Goal: Task Accomplishment & Management: Complete application form

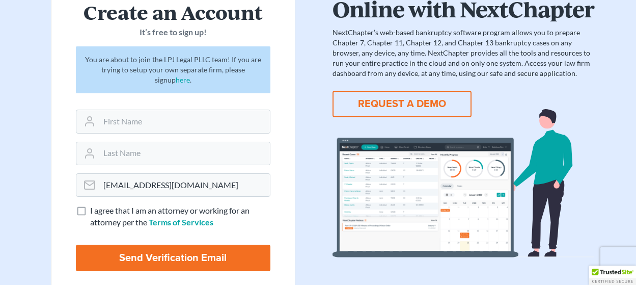
scroll to position [90, 0]
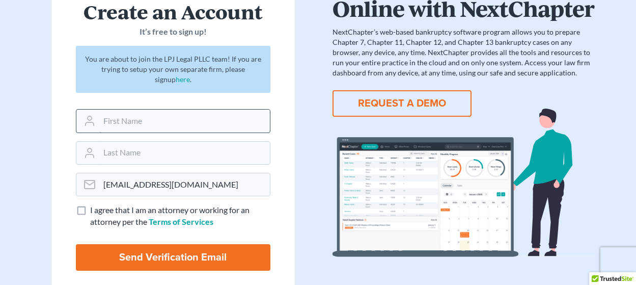
click at [135, 125] on input "text" at bounding box center [184, 120] width 171 height 22
type input "[GEOGRAPHIC_DATA]"
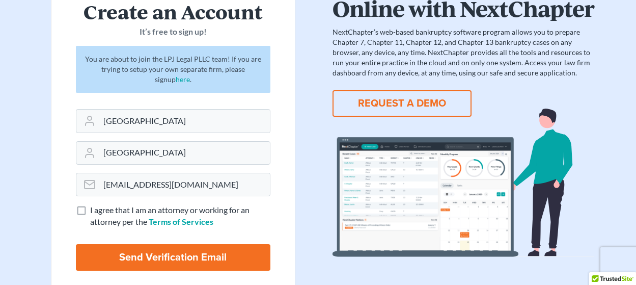
click at [90, 209] on label "I agree that I am an attorney or working for an attorney per the Terms of Servi…" at bounding box center [180, 215] width 180 height 23
click at [94, 209] on input "I agree that I am an attorney or working for an attorney per the Terms of Servi…" at bounding box center [97, 207] width 7 height 7
checkbox input "true"
click at [142, 263] on input "Send Verification Email" at bounding box center [173, 257] width 194 height 26
type input "Thinking..."
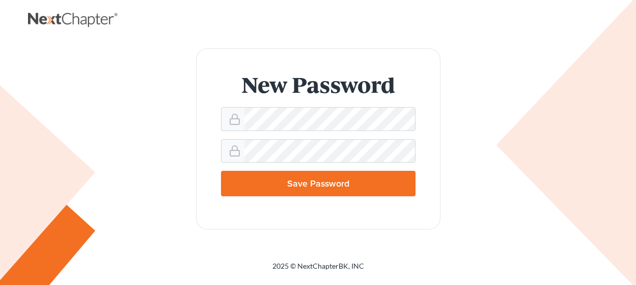
click at [336, 185] on input "Save Password" at bounding box center [318, 183] width 194 height 25
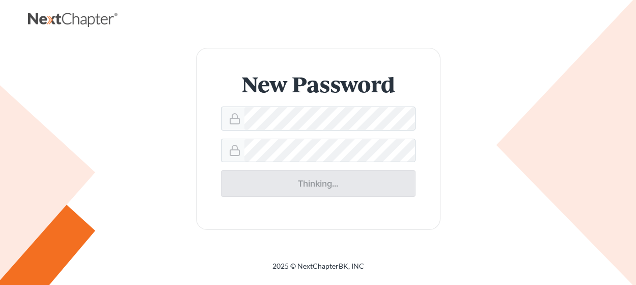
type input "Thinking..."
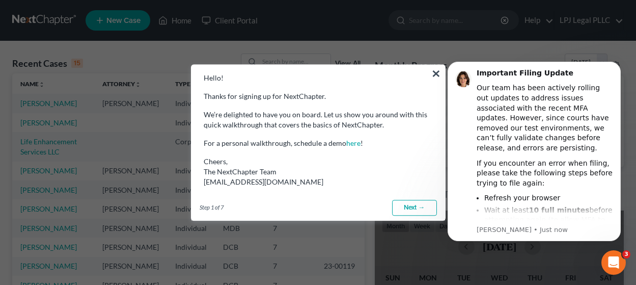
click at [406, 210] on link "Next →" at bounding box center [414, 208] width 45 height 16
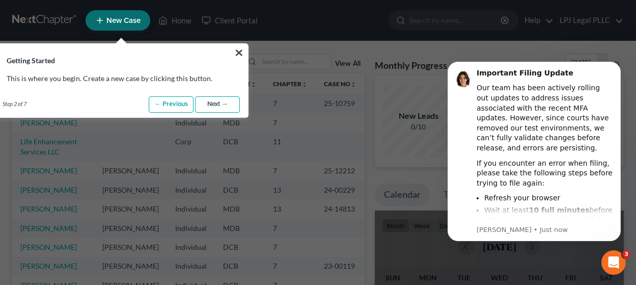
click at [237, 106] on link "Next →" at bounding box center [217, 104] width 45 height 16
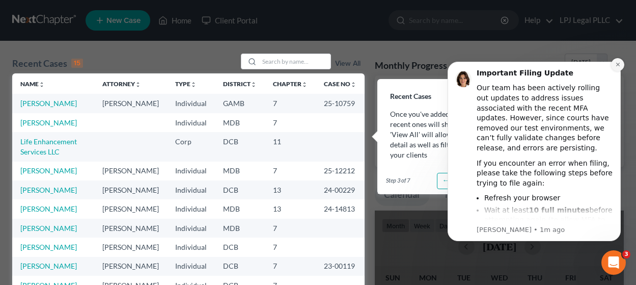
click at [617, 65] on icon "Dismiss notification" at bounding box center [617, 65] width 4 height 4
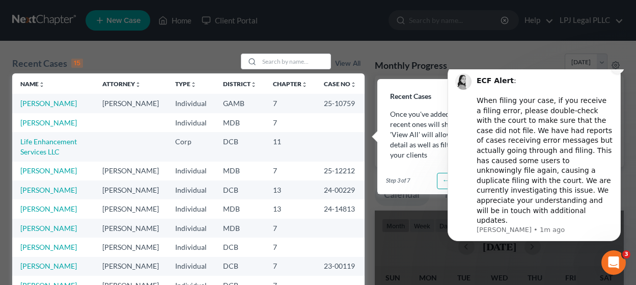
click at [617, 74] on button "Dismiss notification" at bounding box center [617, 67] width 13 height 13
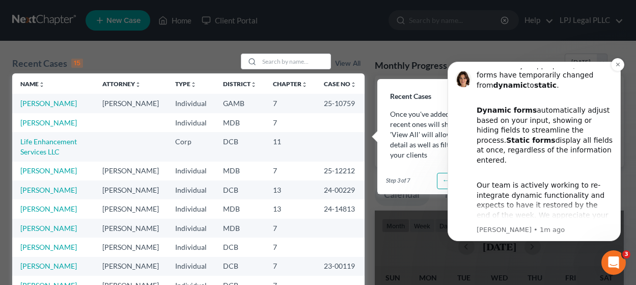
scroll to position [47, 0]
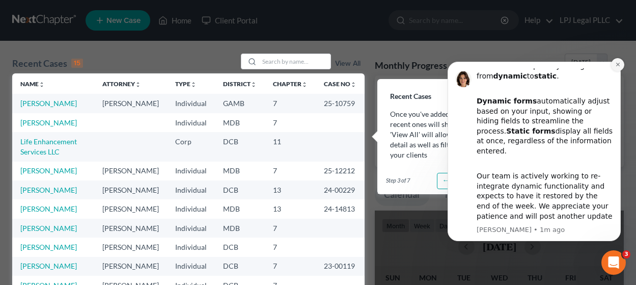
click at [616, 70] on button "Dismiss notification" at bounding box center [617, 64] width 13 height 13
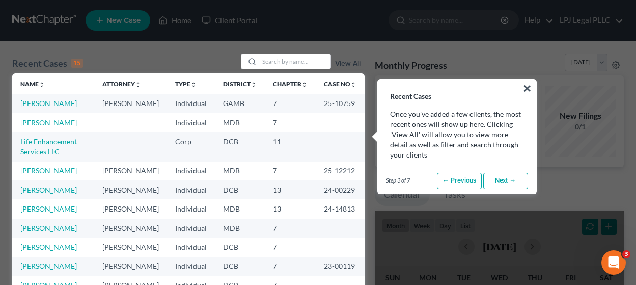
click at [507, 183] on link "Next →" at bounding box center [505, 181] width 45 height 16
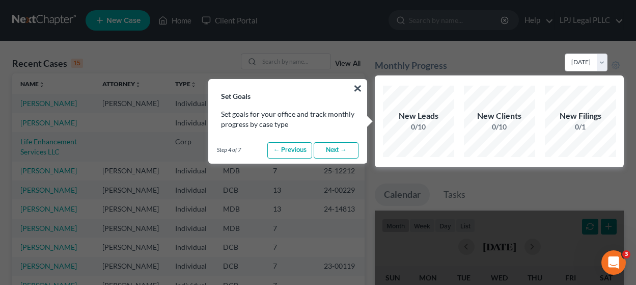
click at [341, 155] on link "Next →" at bounding box center [336, 150] width 45 height 16
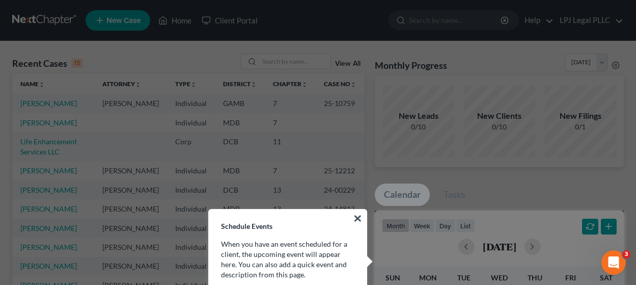
click at [340, 244] on p "When you have an event scheduled for a client, the upcoming event will appear h…" at bounding box center [287, 259] width 133 height 41
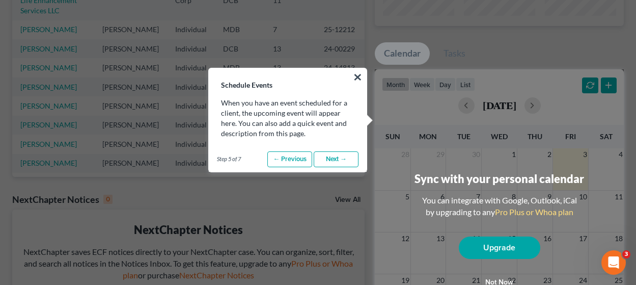
scroll to position [155, 0]
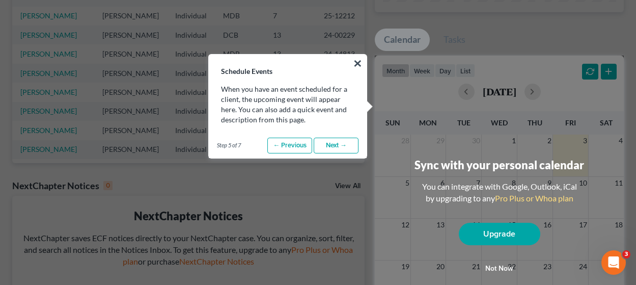
click at [329, 141] on link "Next →" at bounding box center [336, 145] width 45 height 16
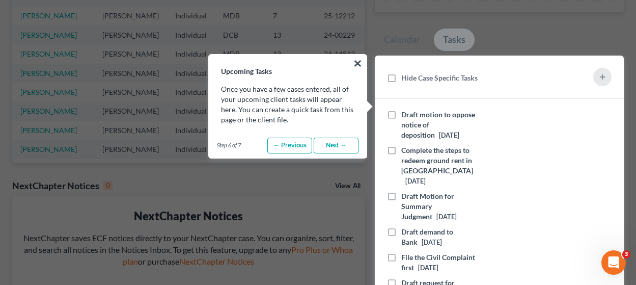
click at [330, 145] on link "Next →" at bounding box center [336, 145] width 45 height 16
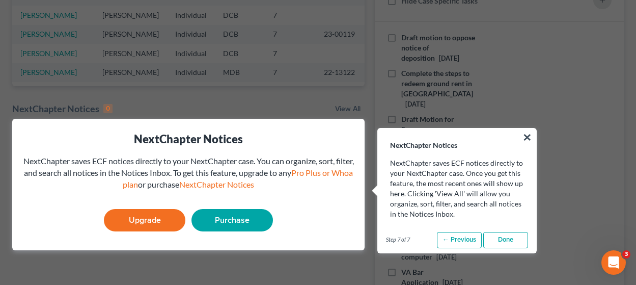
scroll to position [253, 0]
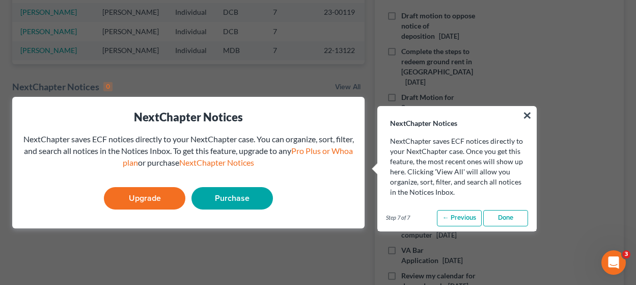
click at [518, 216] on link "Done" at bounding box center [505, 218] width 45 height 16
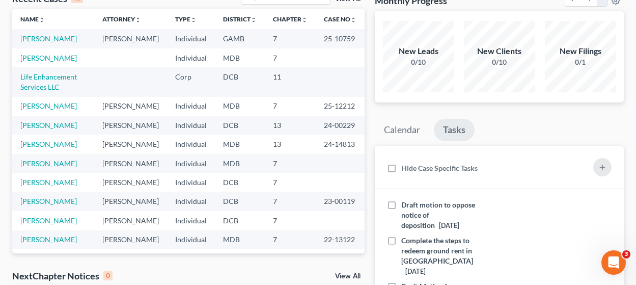
scroll to position [15, 0]
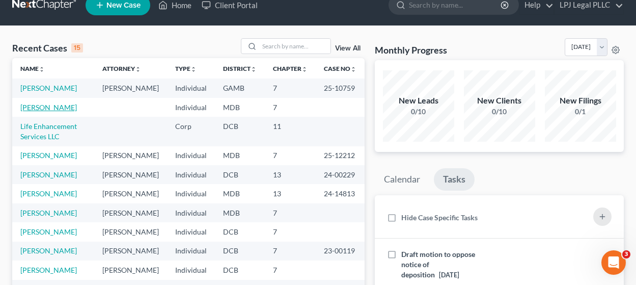
click at [54, 111] on link "White, Anthony" at bounding box center [48, 107] width 56 height 9
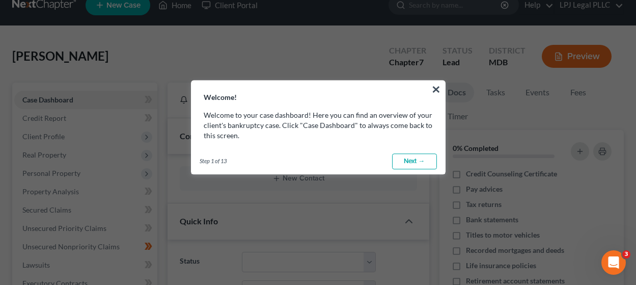
click at [421, 162] on link "Next →" at bounding box center [414, 161] width 45 height 16
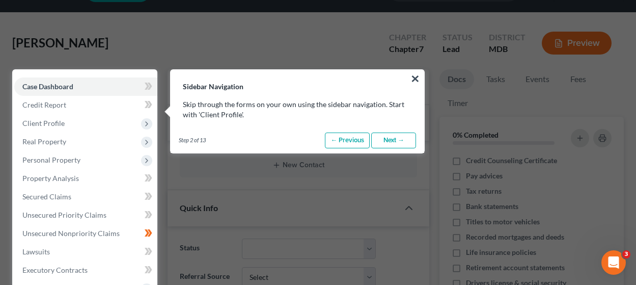
scroll to position [46, 0]
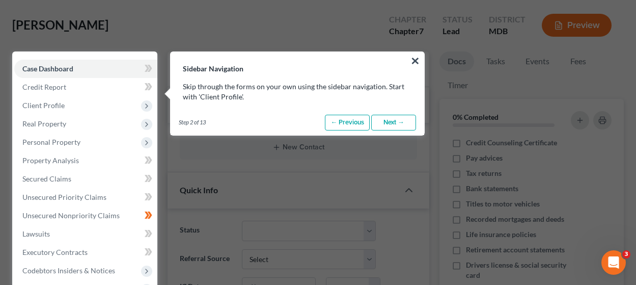
click at [388, 121] on link "Next →" at bounding box center [393, 123] width 45 height 16
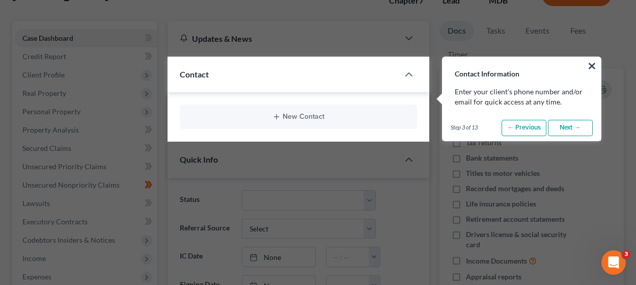
scroll to position [82, 0]
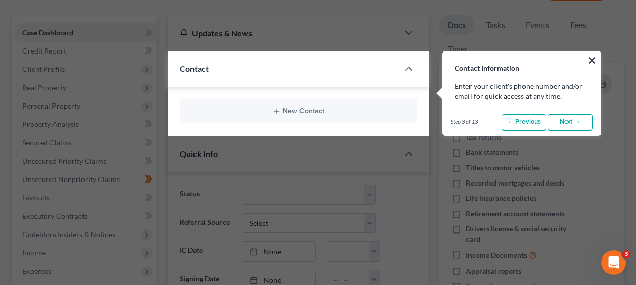
click at [565, 123] on link "Next →" at bounding box center [570, 122] width 45 height 16
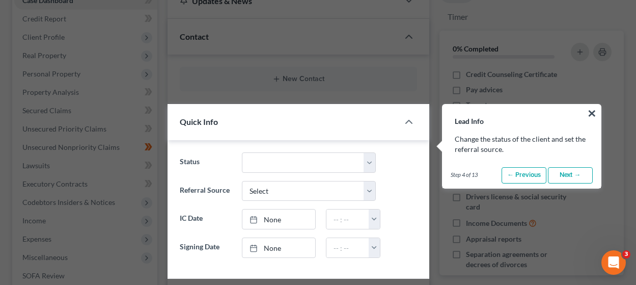
scroll to position [167, 0]
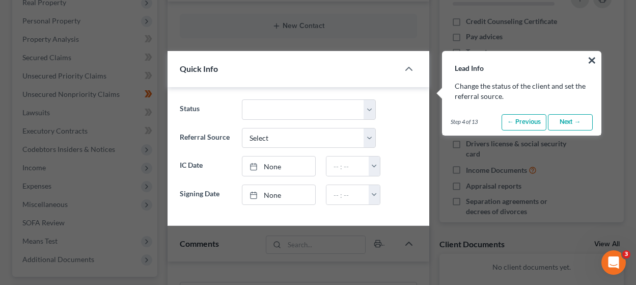
click at [568, 124] on link "Next →" at bounding box center [570, 122] width 45 height 16
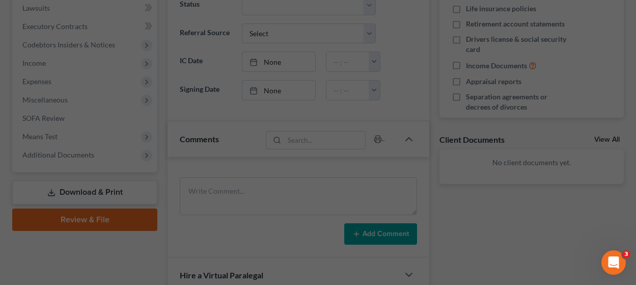
scroll to position [514, 0]
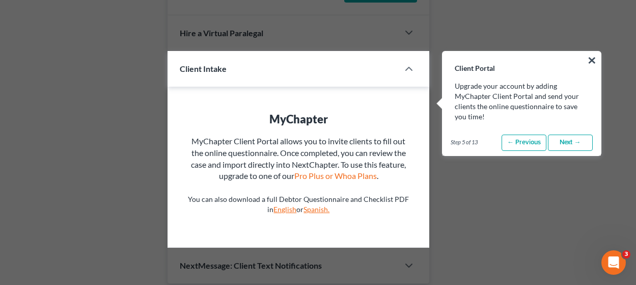
click at [571, 140] on link "Next →" at bounding box center [570, 142] width 45 height 16
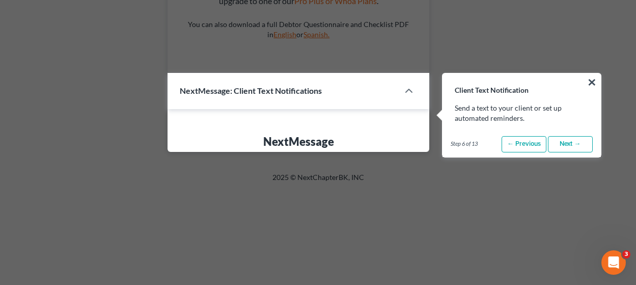
scroll to position [710, 0]
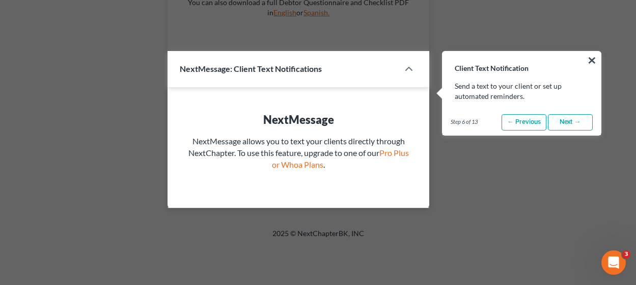
click at [563, 116] on link "Next →" at bounding box center [570, 122] width 45 height 16
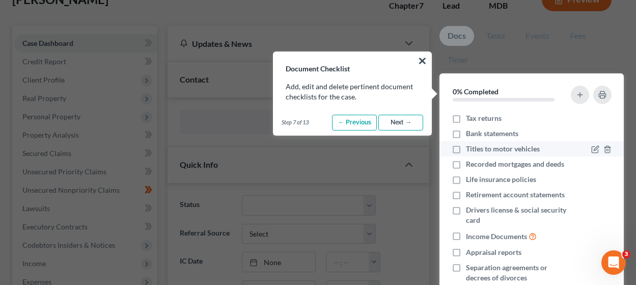
scroll to position [50, 0]
click at [405, 128] on link "Next →" at bounding box center [400, 123] width 45 height 16
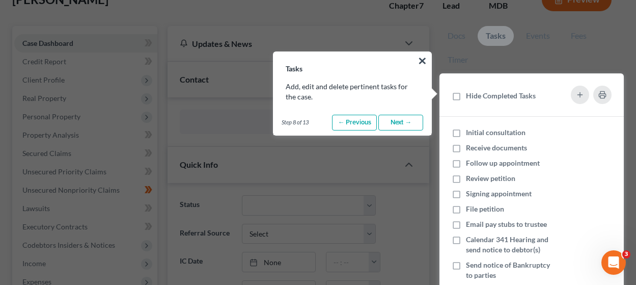
click at [405, 124] on link "Next →" at bounding box center [400, 123] width 45 height 16
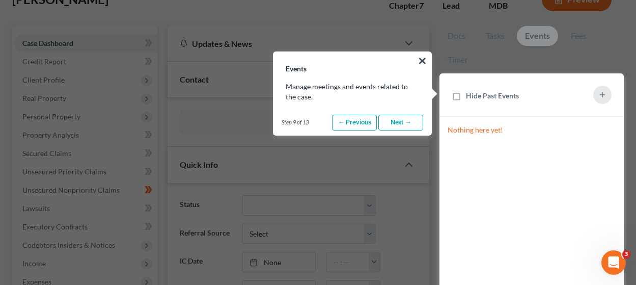
click at [405, 124] on link "Next →" at bounding box center [400, 123] width 45 height 16
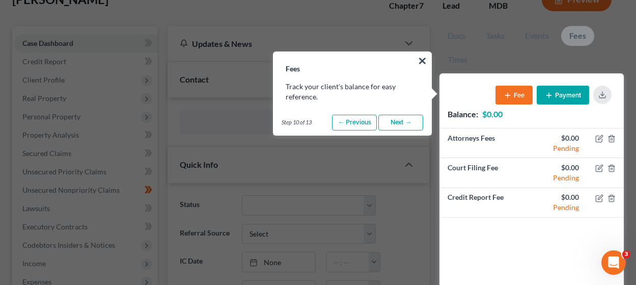
click at [405, 124] on link "Next →" at bounding box center [400, 123] width 45 height 16
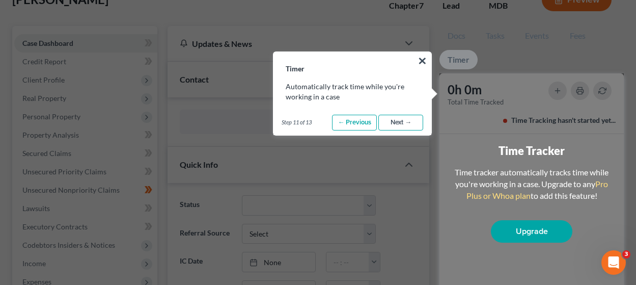
click at [408, 126] on link "Next →" at bounding box center [400, 123] width 45 height 16
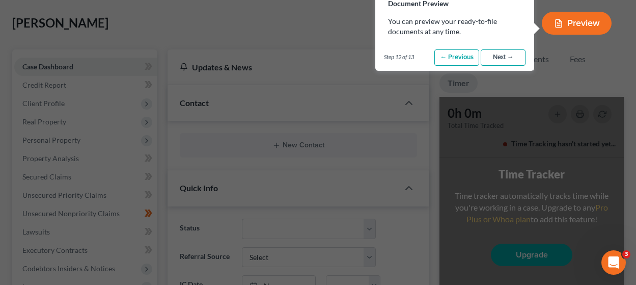
scroll to position [0, 0]
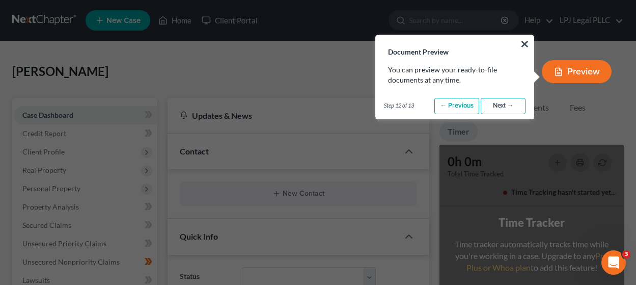
drag, startPoint x: 506, startPoint y: 107, endPoint x: 507, endPoint y: 112, distance: 5.3
click at [505, 107] on link "Next →" at bounding box center [502, 106] width 45 height 16
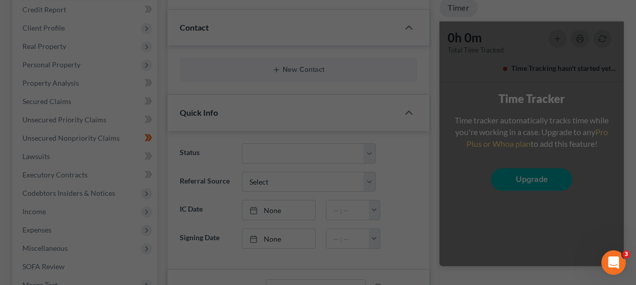
scroll to position [403, 0]
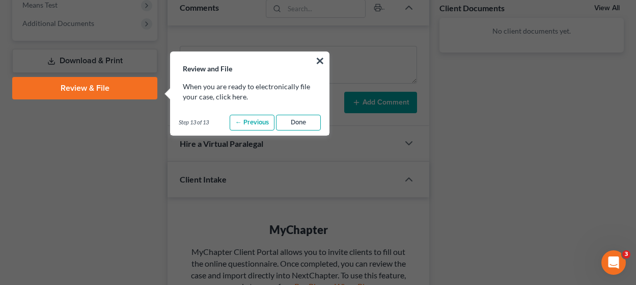
click at [296, 124] on link "Done" at bounding box center [298, 123] width 45 height 16
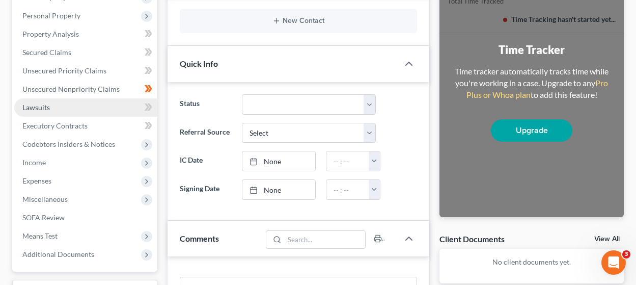
scroll to position [206, 0]
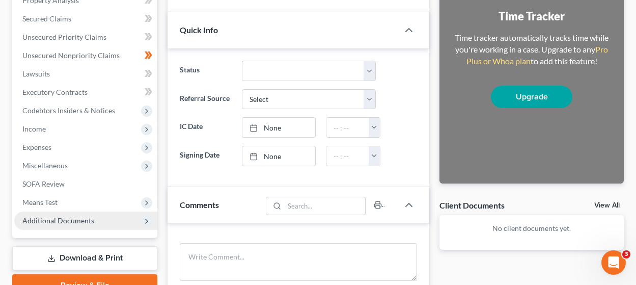
click at [77, 224] on span "Additional Documents" at bounding box center [58, 220] width 72 height 9
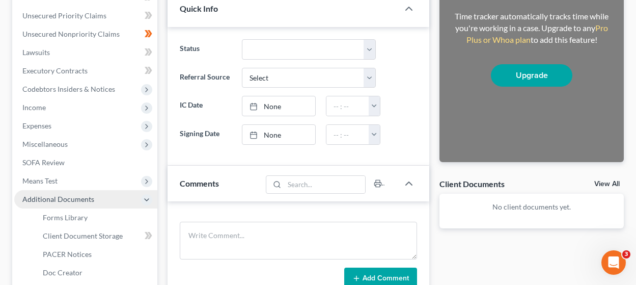
scroll to position [263, 0]
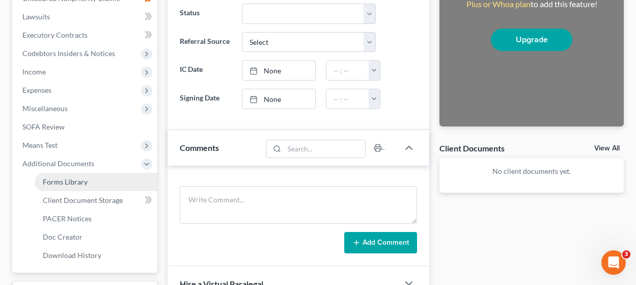
click at [68, 180] on span "Forms Library" at bounding box center [65, 181] width 45 height 9
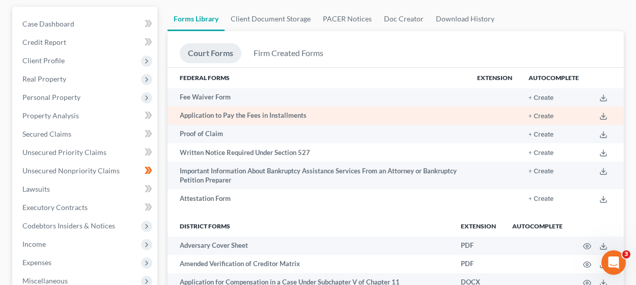
scroll to position [105, 0]
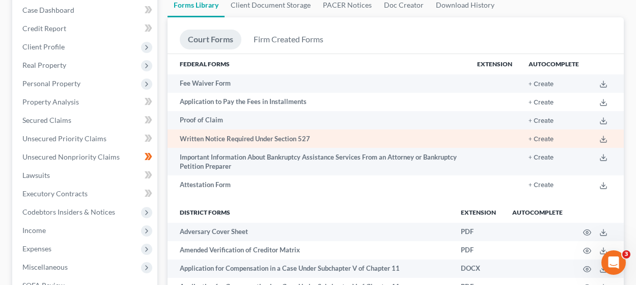
click at [244, 140] on td "Written Notice Required Under Section 527" at bounding box center [317, 138] width 301 height 18
click at [255, 138] on td "Written Notice Required Under Section 527" at bounding box center [317, 138] width 301 height 18
click at [603, 140] on icon at bounding box center [603, 139] width 8 height 8
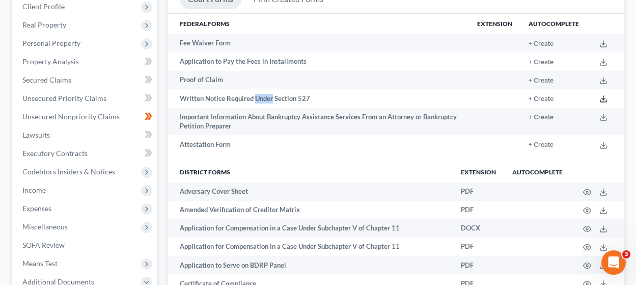
scroll to position [0, 0]
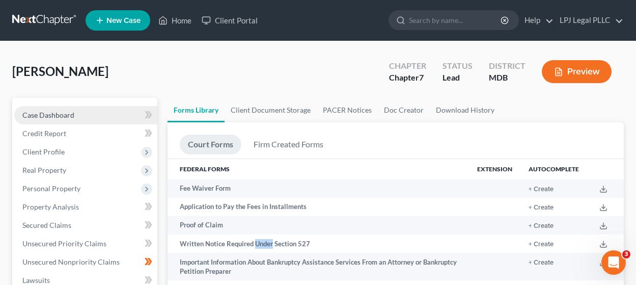
click at [43, 113] on span "Case Dashboard" at bounding box center [48, 114] width 52 height 9
select select "10"
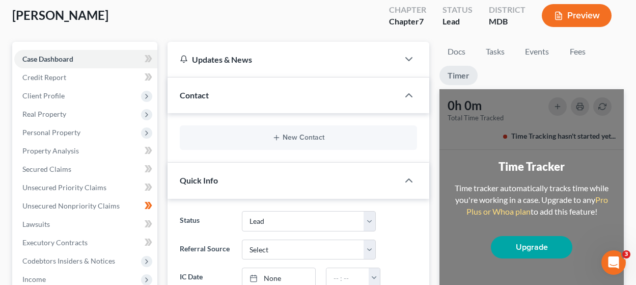
scroll to position [67, 0]
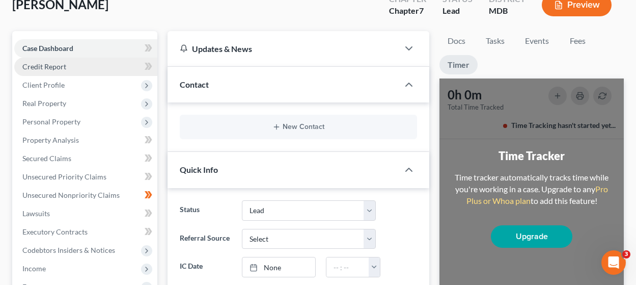
click at [35, 66] on span "Credit Report" at bounding box center [44, 66] width 44 height 9
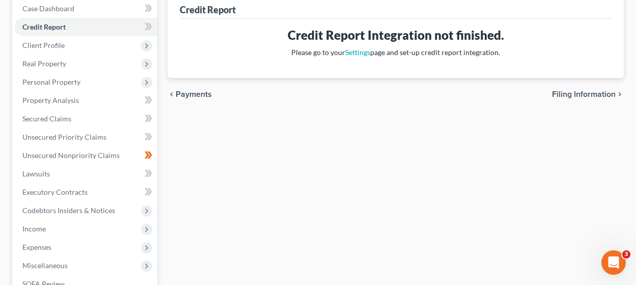
scroll to position [139, 0]
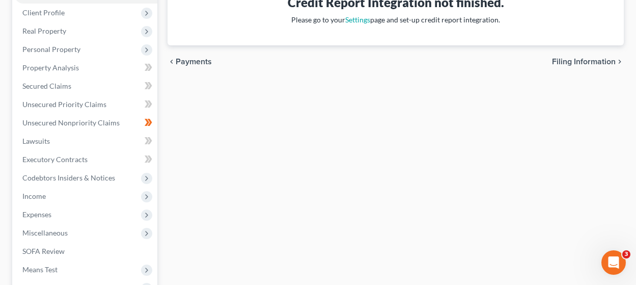
click at [610, 61] on span "Filing Information" at bounding box center [584, 62] width 64 height 8
select select "1"
select select "0"
select select "38"
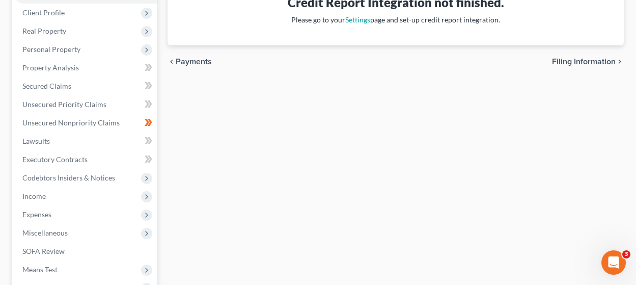
select select "21"
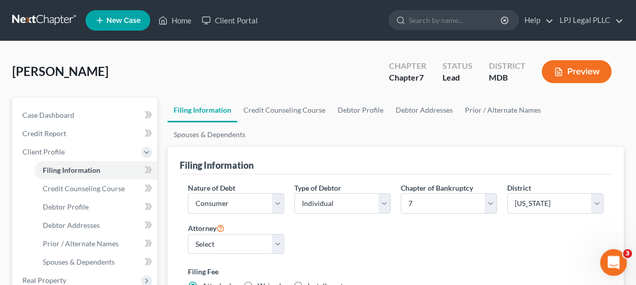
click at [609, 266] on icon "Open Intercom Messenger" at bounding box center [612, 260] width 17 height 17
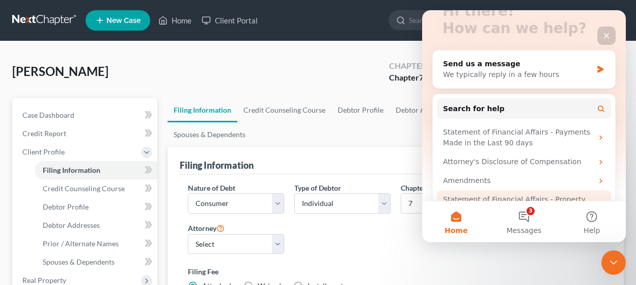
scroll to position [33, 0]
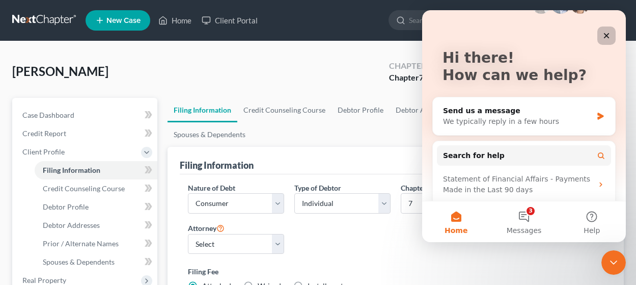
click at [603, 40] on div "Close" at bounding box center [606, 35] width 18 height 18
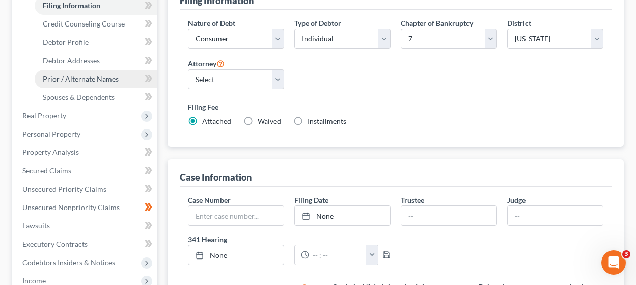
scroll to position [121, 0]
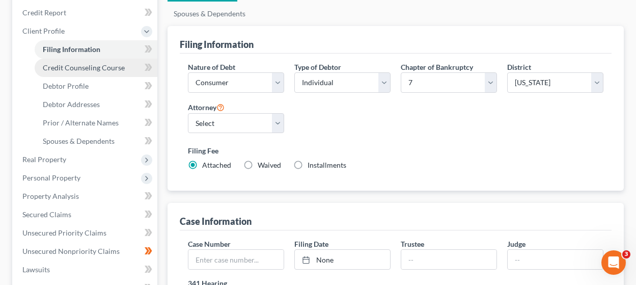
click at [108, 66] on span "Credit Counseling Course" at bounding box center [84, 67] width 82 height 9
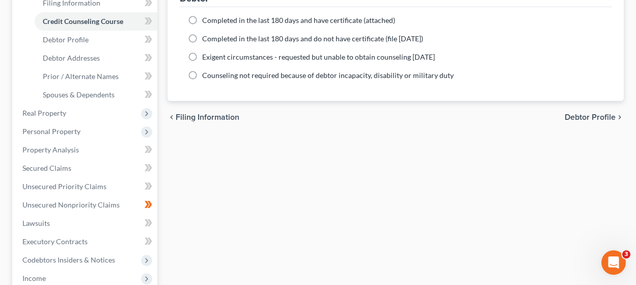
scroll to position [169, 0]
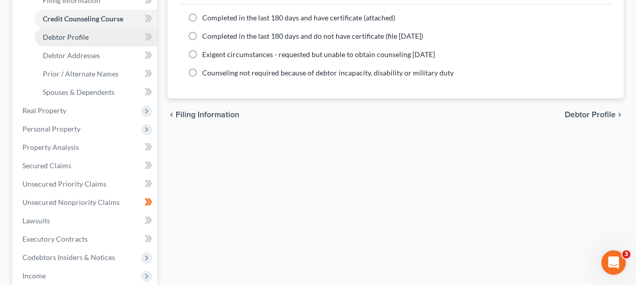
click at [77, 40] on span "Debtor Profile" at bounding box center [66, 37] width 46 height 9
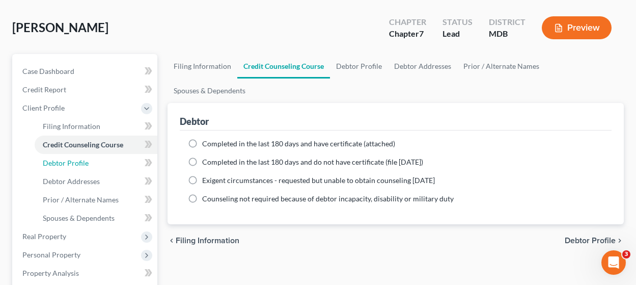
select select "0"
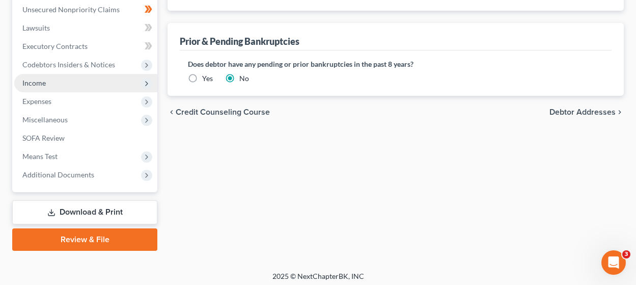
scroll to position [360, 0]
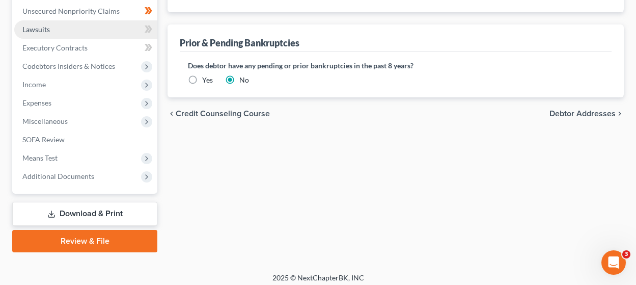
click at [39, 29] on span "Lawsuits" at bounding box center [35, 29] width 27 height 9
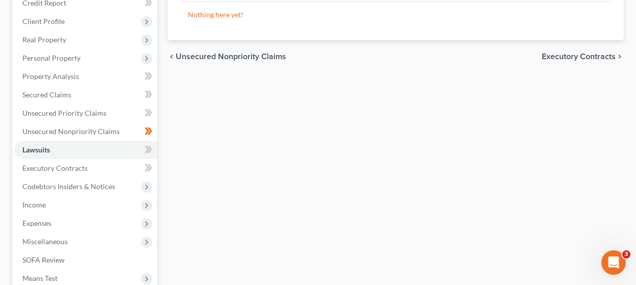
scroll to position [205, 0]
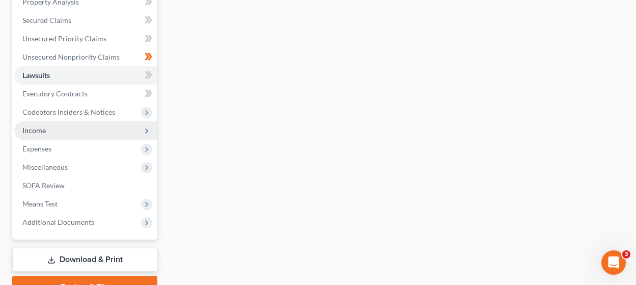
click at [45, 134] on span "Income" at bounding box center [85, 130] width 143 height 18
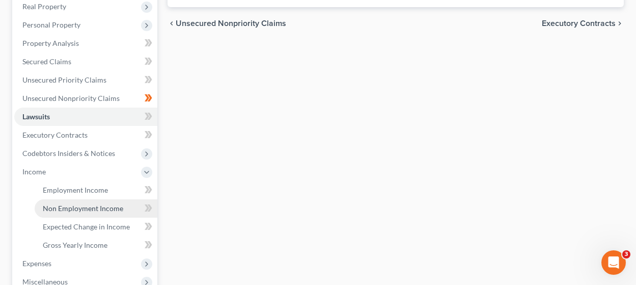
scroll to position [158, 0]
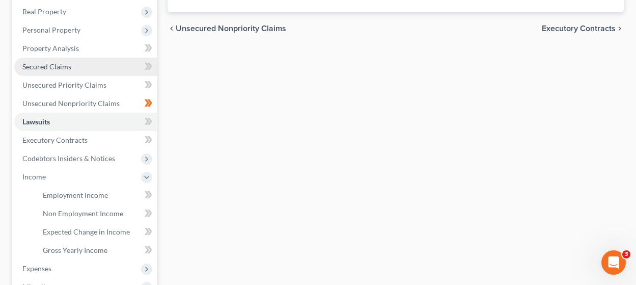
click at [56, 65] on span "Secured Claims" at bounding box center [46, 66] width 49 height 9
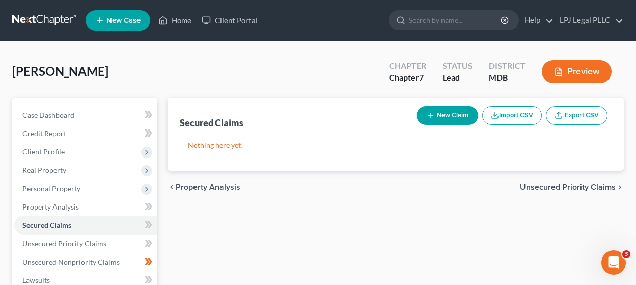
click at [547, 189] on span "Unsecured Priority Claims" at bounding box center [568, 187] width 96 height 8
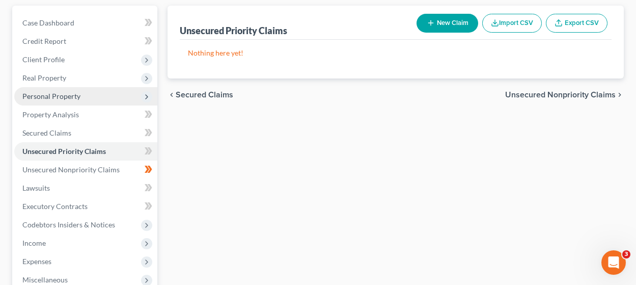
scroll to position [139, 0]
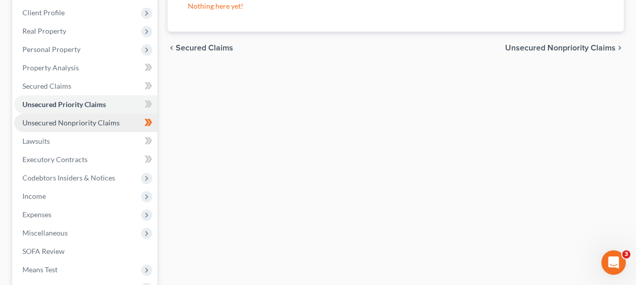
click at [70, 122] on span "Unsecured Nonpriority Claims" at bounding box center [70, 122] width 97 height 9
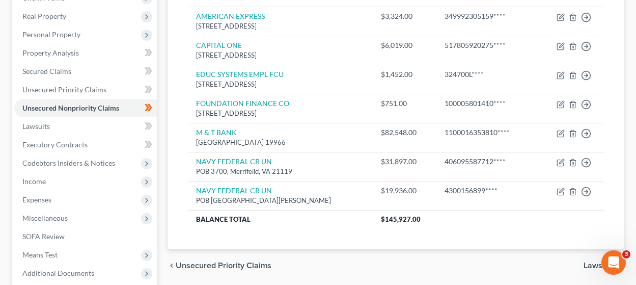
scroll to position [32, 0]
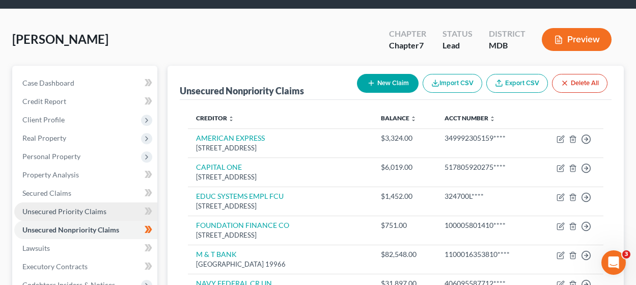
click at [68, 210] on span "Unsecured Priority Claims" at bounding box center [64, 211] width 84 height 9
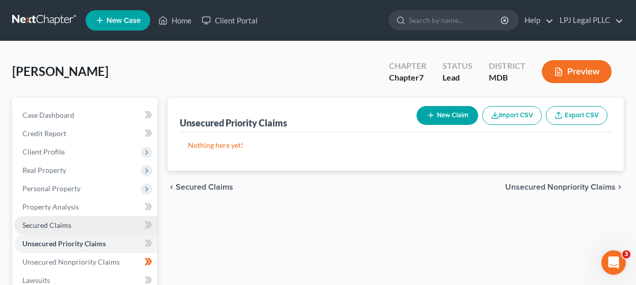
click at [65, 224] on span "Secured Claims" at bounding box center [46, 224] width 49 height 9
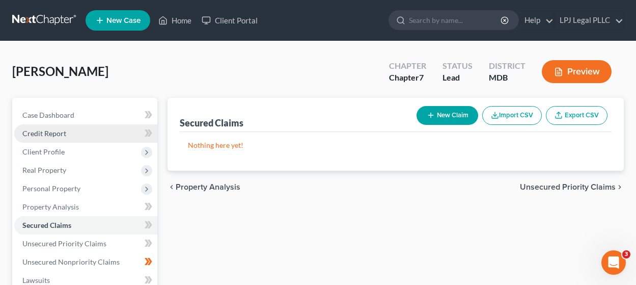
click at [62, 129] on span "Credit Report" at bounding box center [44, 133] width 44 height 9
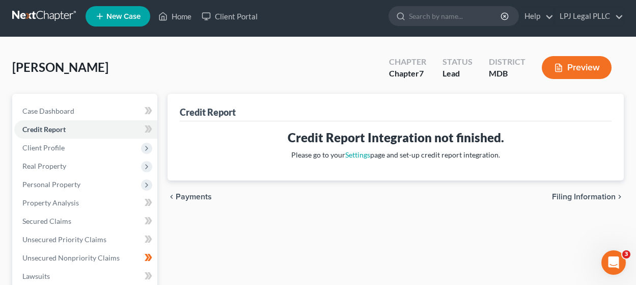
scroll to position [5, 0]
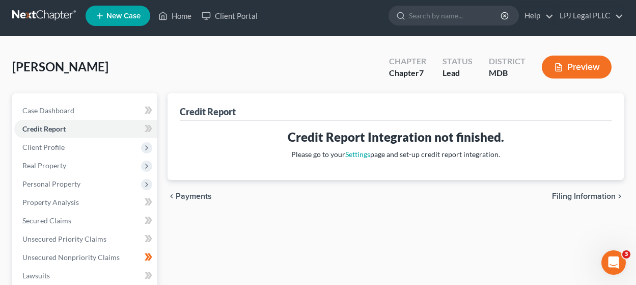
click at [585, 197] on span "Filing Information" at bounding box center [584, 196] width 64 height 8
select select "1"
select select "0"
select select "38"
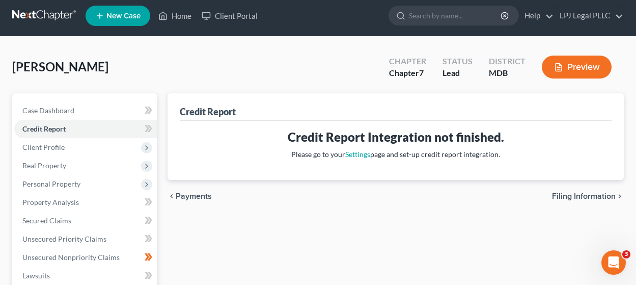
select select "21"
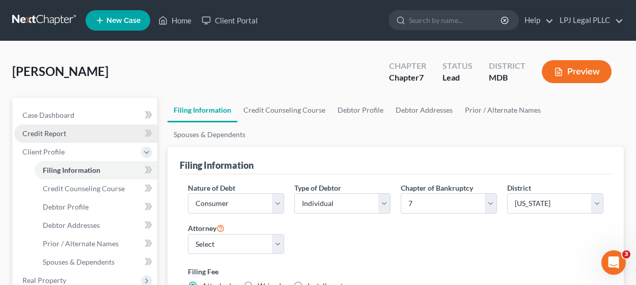
click at [56, 137] on link "Credit Report" at bounding box center [85, 133] width 143 height 18
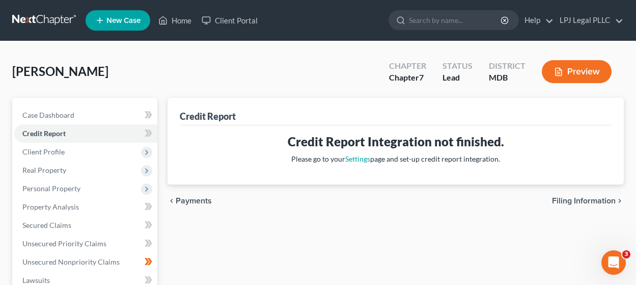
click at [235, 116] on div "Credit Report" at bounding box center [208, 116] width 56 height 12
click at [574, 71] on button "Preview" at bounding box center [577, 71] width 70 height 23
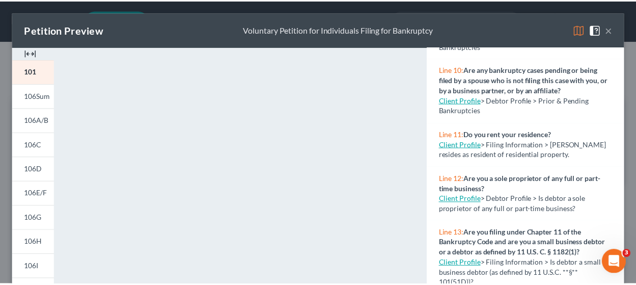
scroll to position [518, 0]
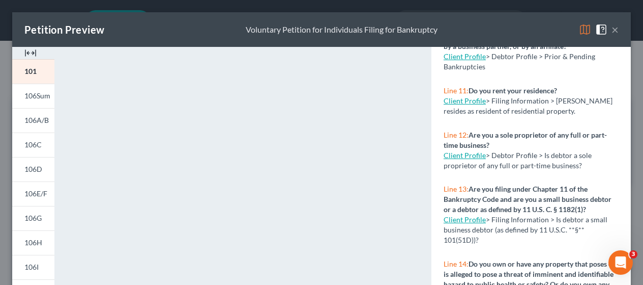
click at [612, 30] on button "×" at bounding box center [615, 29] width 7 height 12
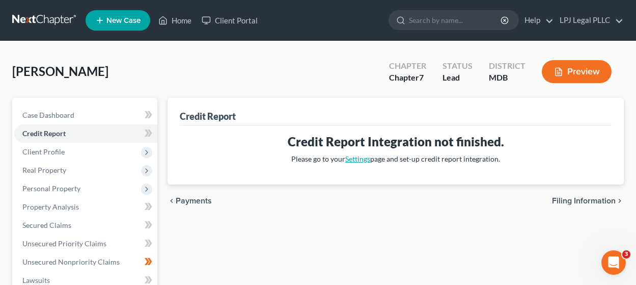
click at [354, 160] on link "Settings" at bounding box center [357, 158] width 25 height 9
select select "0"
select select "8"
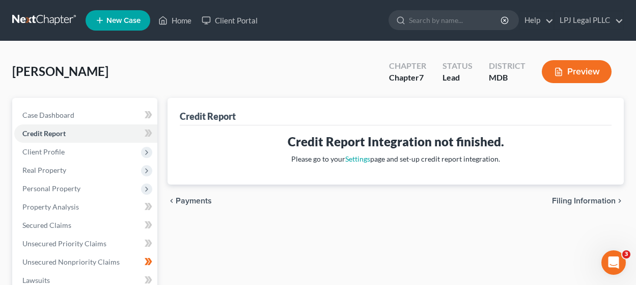
select select "8"
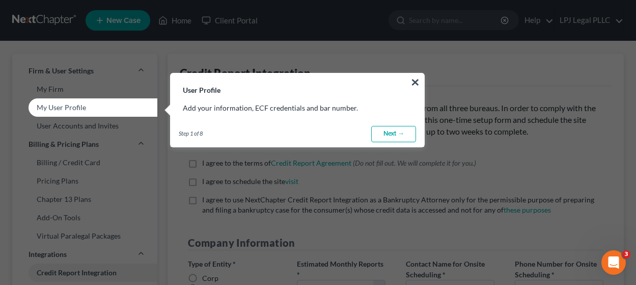
click at [408, 138] on link "Next →" at bounding box center [393, 134] width 45 height 16
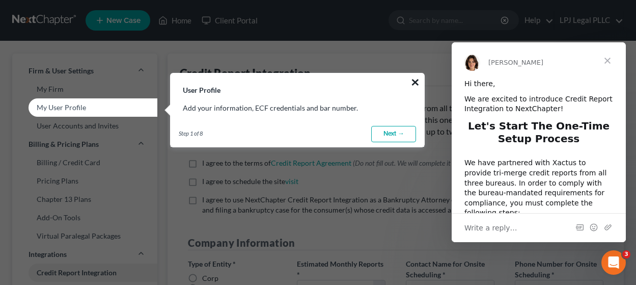
click at [415, 82] on button "×" at bounding box center [415, 82] width 10 height 16
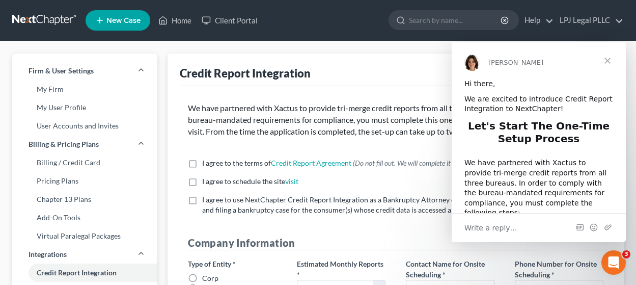
click at [609, 58] on span "Close" at bounding box center [607, 60] width 37 height 37
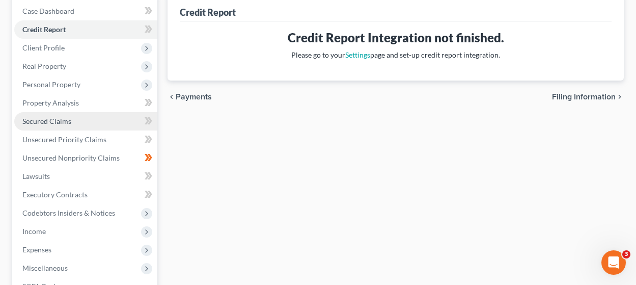
scroll to position [54, 0]
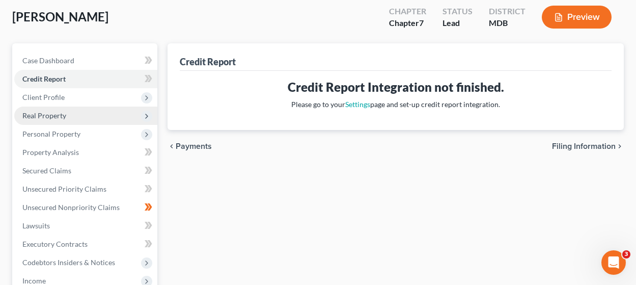
click at [146, 118] on icon at bounding box center [147, 116] width 8 height 8
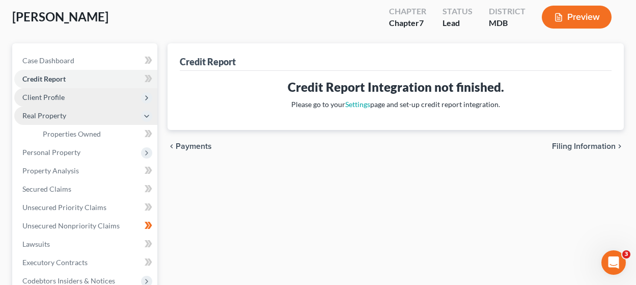
click at [72, 99] on span "Client Profile" at bounding box center [85, 97] width 143 height 18
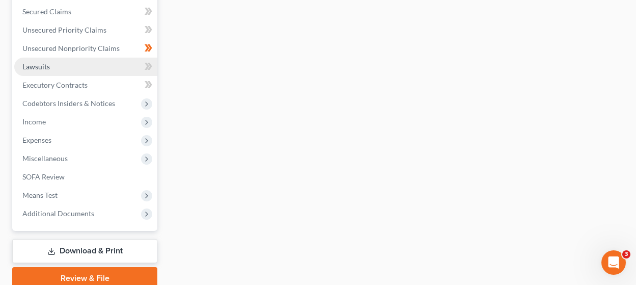
scroll to position [318, 0]
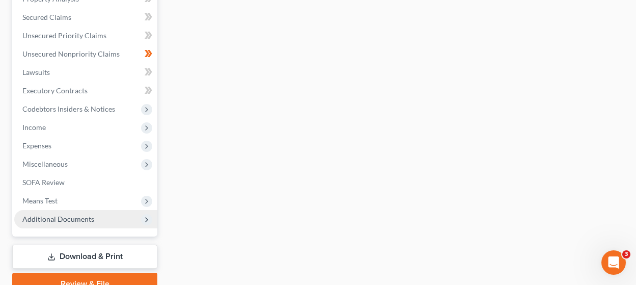
click at [73, 222] on span "Additional Documents" at bounding box center [58, 218] width 72 height 9
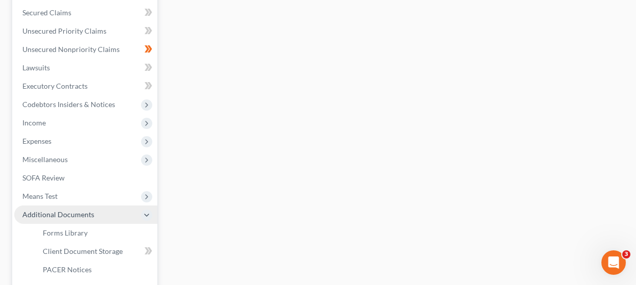
scroll to position [208, 0]
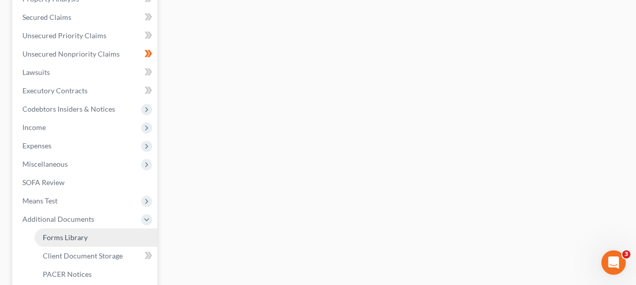
click at [83, 239] on span "Forms Library" at bounding box center [65, 237] width 45 height 9
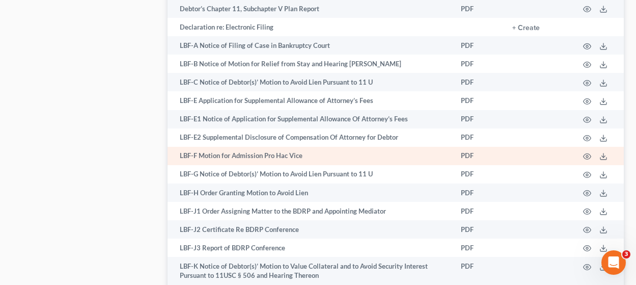
scroll to position [722, 0]
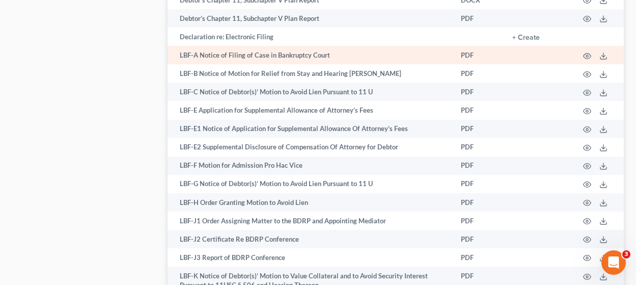
click at [257, 55] on td "LBF-A Notice of Filing of Case in Bankruptcy Court" at bounding box center [309, 55] width 285 height 18
click at [587, 56] on circle "button" at bounding box center [587, 56] width 2 height 2
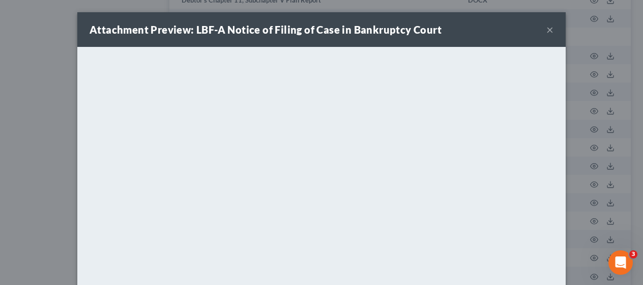
click at [547, 31] on button "×" at bounding box center [550, 29] width 7 height 12
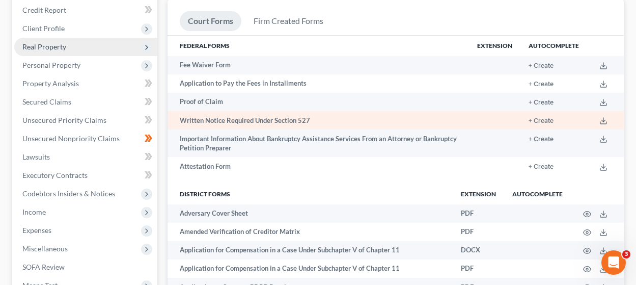
scroll to position [20, 0]
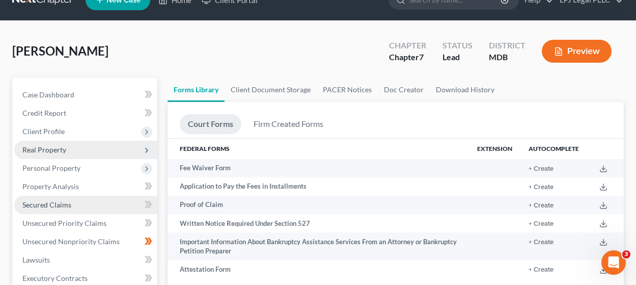
click at [50, 203] on span "Secured Claims" at bounding box center [46, 204] width 49 height 9
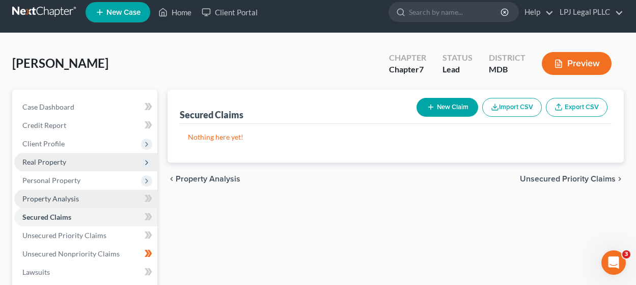
scroll to position [17, 0]
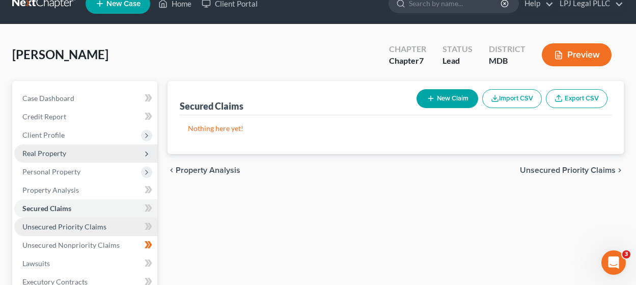
click at [70, 225] on span "Unsecured Priority Claims" at bounding box center [64, 226] width 84 height 9
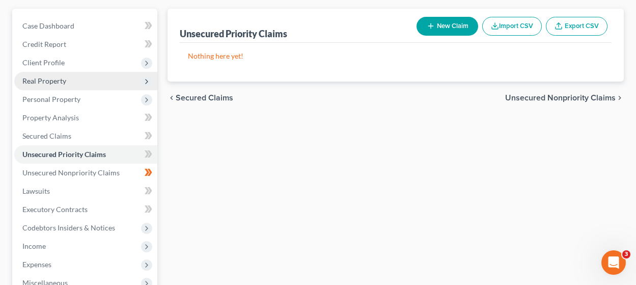
scroll to position [96, 0]
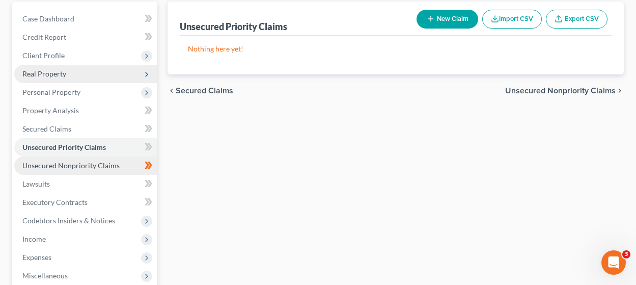
click at [97, 165] on span "Unsecured Nonpriority Claims" at bounding box center [70, 165] width 97 height 9
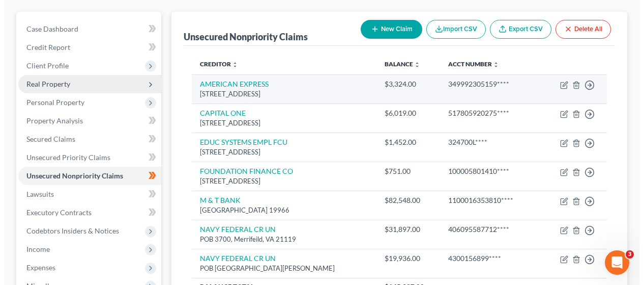
scroll to position [94, 0]
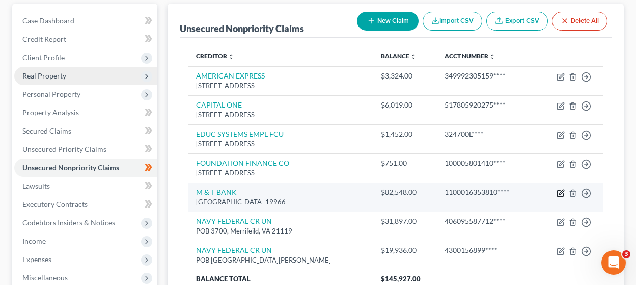
click at [560, 193] on icon "button" at bounding box center [561, 191] width 5 height 5
select select "7"
select select "14"
select select "3"
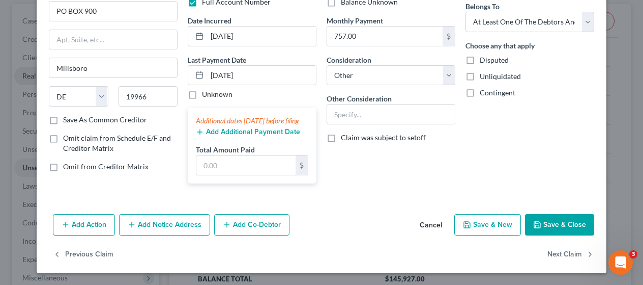
scroll to position [49, 0]
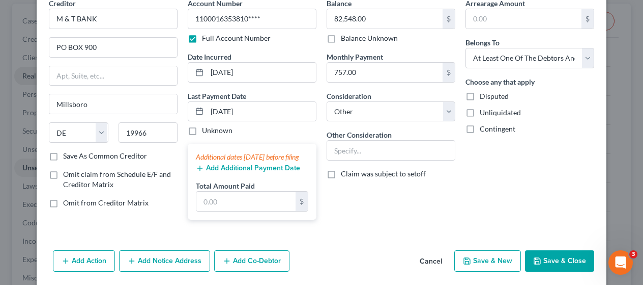
click at [63, 157] on label "Save As Common Creditor" at bounding box center [105, 156] width 84 height 10
click at [67, 157] on input "Save As Common Creditor" at bounding box center [70, 154] width 7 height 7
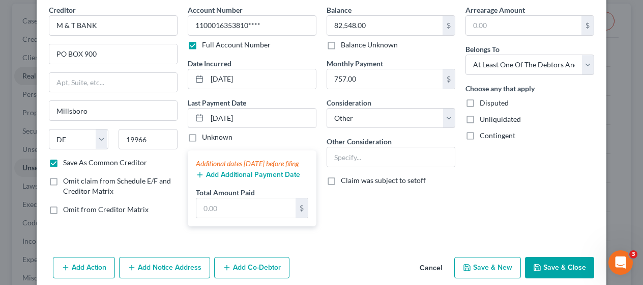
scroll to position [34, 0]
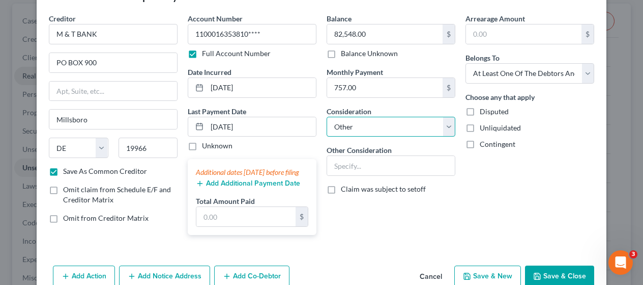
click at [425, 134] on select "Select Cable / Satellite Services Collection Agency Credit Card Debt Debt Couns…" at bounding box center [391, 127] width 129 height 20
click at [327, 117] on select "Select Cable / Satellite Services Collection Agency Credit Card Debt Debt Couns…" at bounding box center [391, 127] width 129 height 20
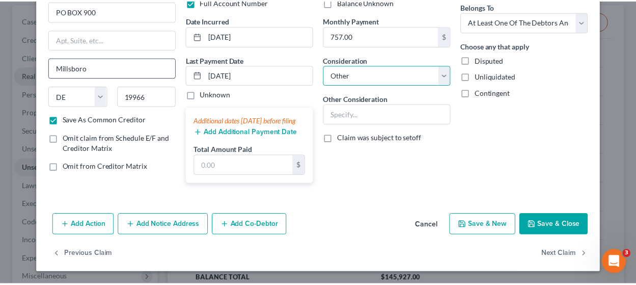
scroll to position [95, 0]
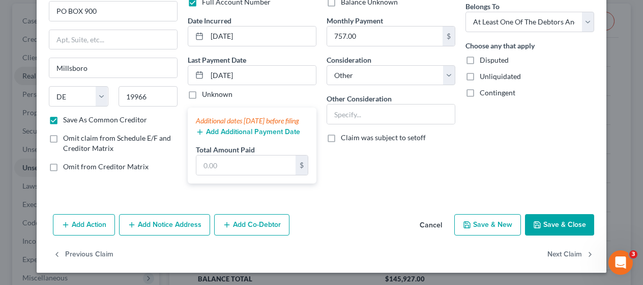
click at [556, 224] on button "Save & Close" at bounding box center [559, 224] width 69 height 21
checkbox input "false"
type input "0"
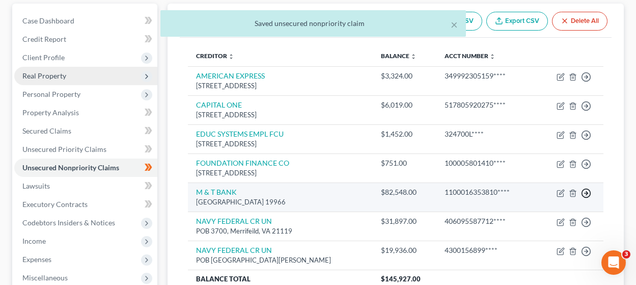
click at [586, 193] on line "button" at bounding box center [586, 193] width 4 height 0
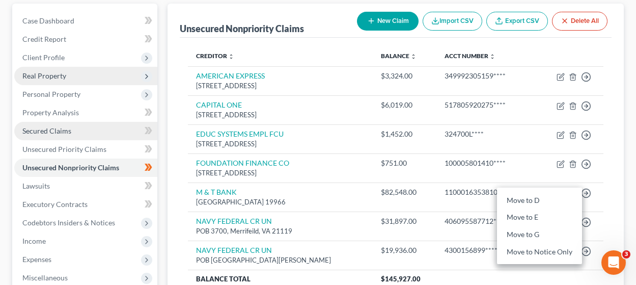
click at [63, 133] on span "Secured Claims" at bounding box center [46, 130] width 49 height 9
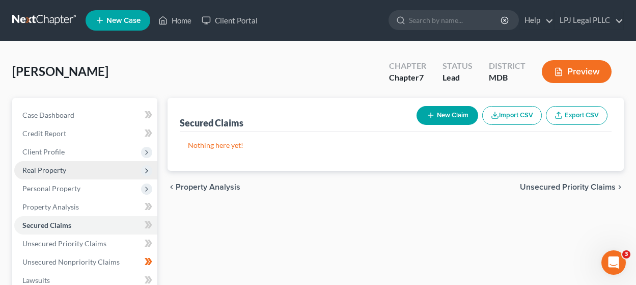
click at [583, 71] on button "Preview" at bounding box center [577, 71] width 70 height 23
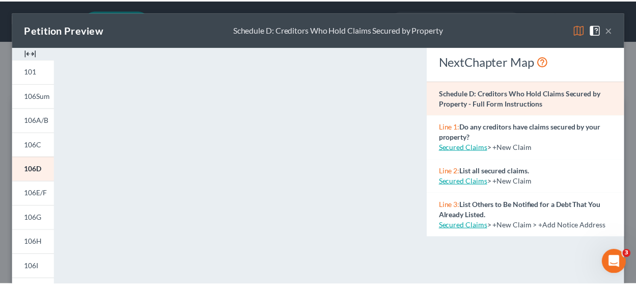
scroll to position [94, 0]
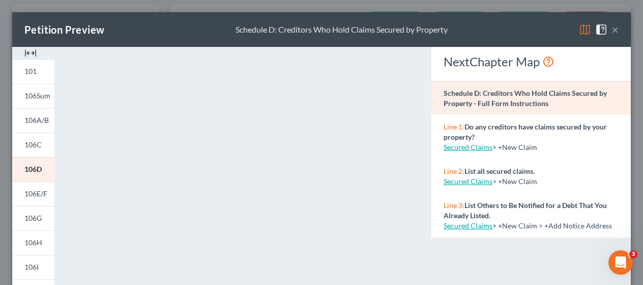
click at [612, 32] on button "×" at bounding box center [615, 29] width 7 height 12
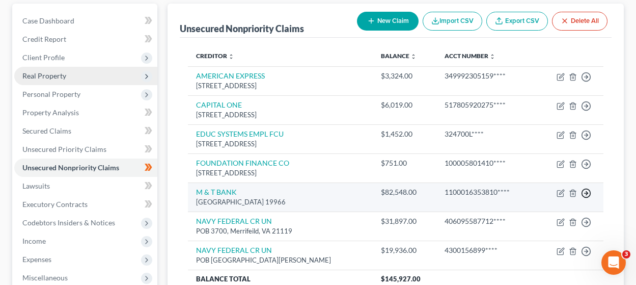
click at [588, 193] on icon "button" at bounding box center [586, 193] width 10 height 10
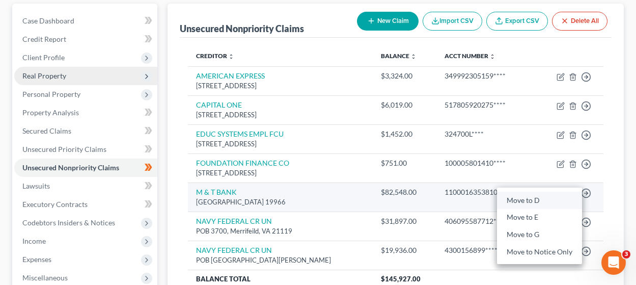
click at [537, 196] on link "Move to D" at bounding box center [539, 199] width 85 height 17
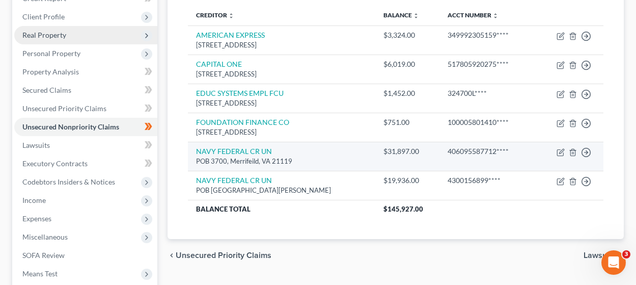
scroll to position [184, 0]
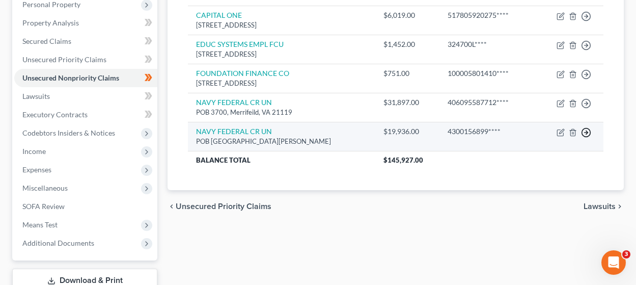
click at [585, 134] on icon "button" at bounding box center [586, 132] width 10 height 10
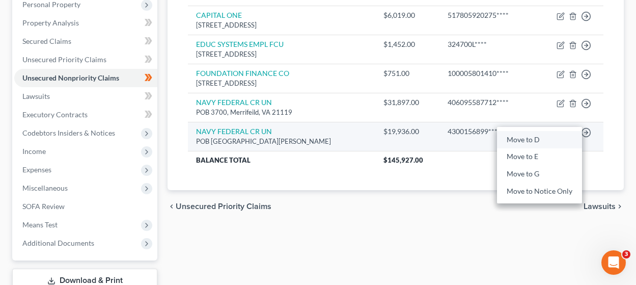
click at [522, 142] on link "Move to D" at bounding box center [539, 139] width 85 height 17
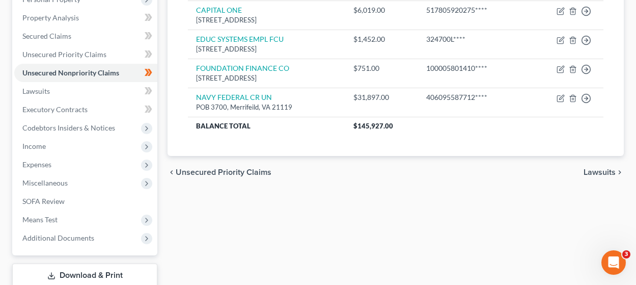
scroll to position [188, 0]
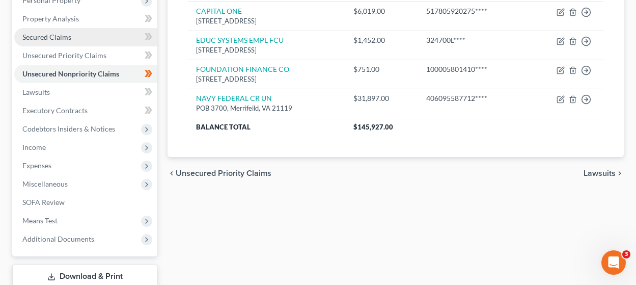
click at [60, 37] on span "Secured Claims" at bounding box center [46, 37] width 49 height 9
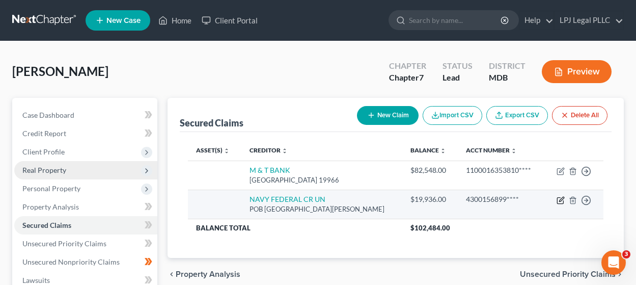
click at [559, 201] on icon "button" at bounding box center [561, 198] width 5 height 5
select select "48"
select select "4"
select select "0"
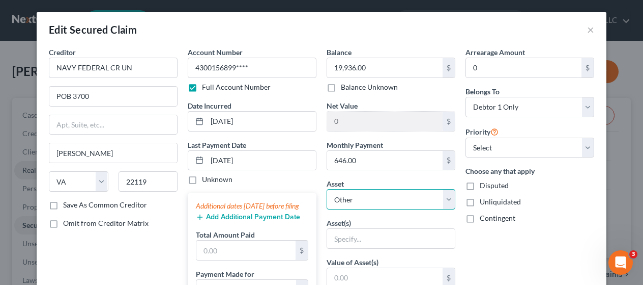
click at [356, 203] on select "Select Other Multiple Assets" at bounding box center [391, 199] width 129 height 20
click at [327, 189] on select "Select Other Multiple Assets" at bounding box center [391, 199] width 129 height 20
click at [362, 205] on select "Select Other Multiple Assets" at bounding box center [391, 199] width 129 height 20
click at [327, 189] on select "Select Other Multiple Assets" at bounding box center [391, 199] width 129 height 20
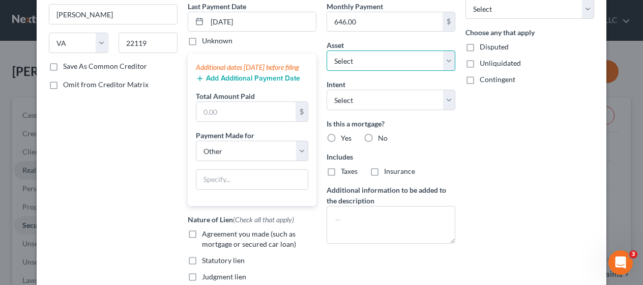
scroll to position [136, 0]
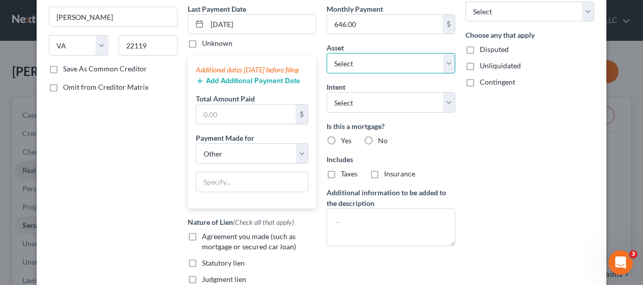
click at [377, 68] on select "Select Other Multiple Assets" at bounding box center [391, 63] width 129 height 20
select select "0"
click at [327, 53] on select "Select Other Multiple Assets" at bounding box center [391, 63] width 129 height 20
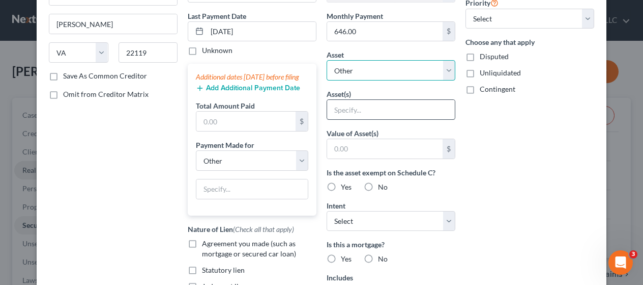
scroll to position [122, 0]
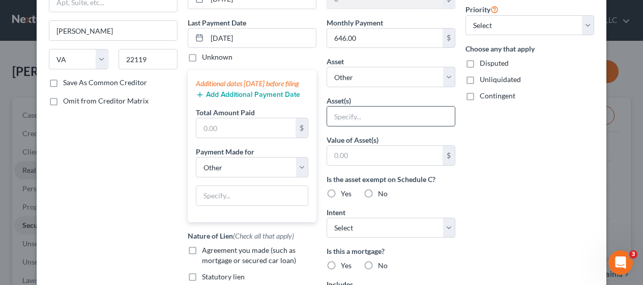
click at [377, 121] on input "text" at bounding box center [391, 115] width 128 height 19
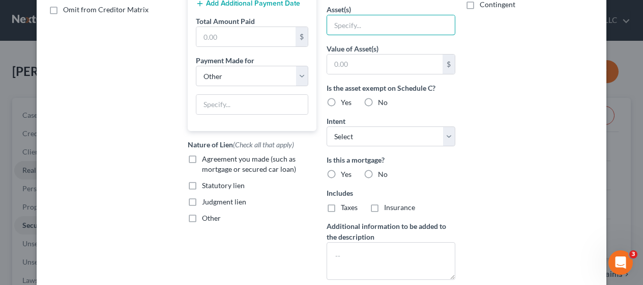
scroll to position [215, 0]
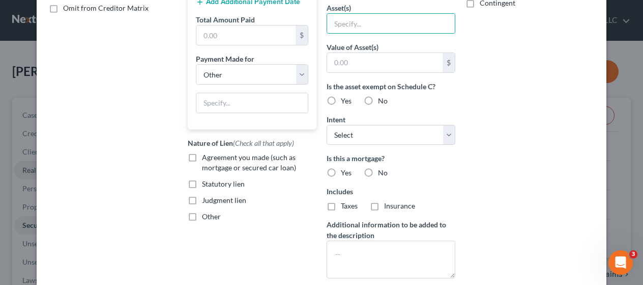
click at [378, 172] on label "No" at bounding box center [383, 172] width 10 height 10
click at [382, 172] on input "No" at bounding box center [385, 170] width 7 height 7
radio input "true"
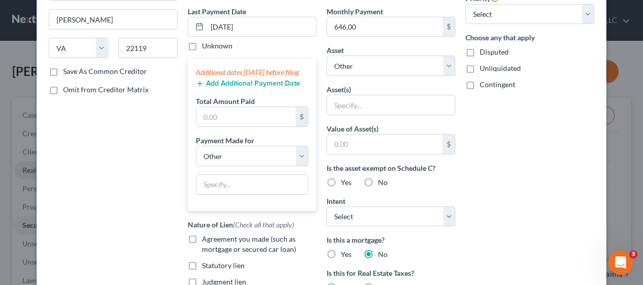
scroll to position [122, 0]
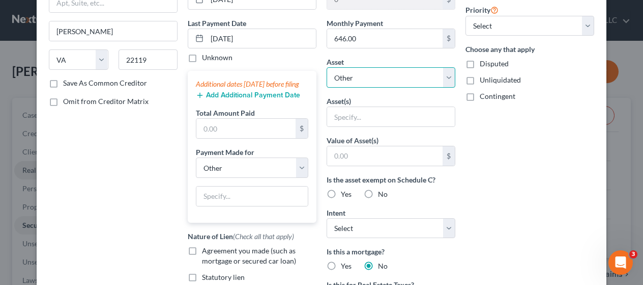
click at [366, 79] on select "Select Other Multiple Assets" at bounding box center [391, 77] width 129 height 20
click at [327, 67] on select "Select Other Multiple Assets" at bounding box center [391, 77] width 129 height 20
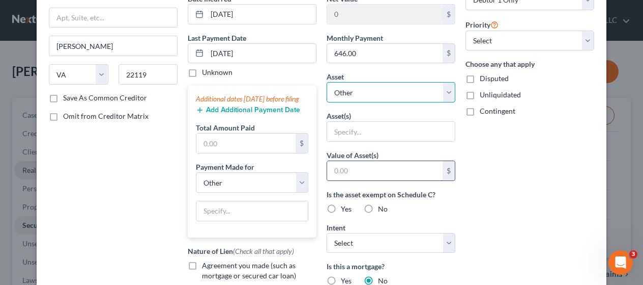
scroll to position [115, 0]
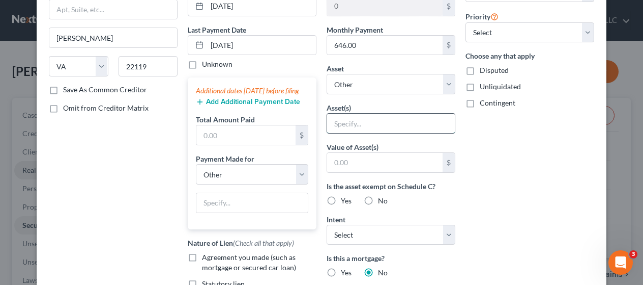
click at [349, 128] on input "text" at bounding box center [391, 122] width 128 height 19
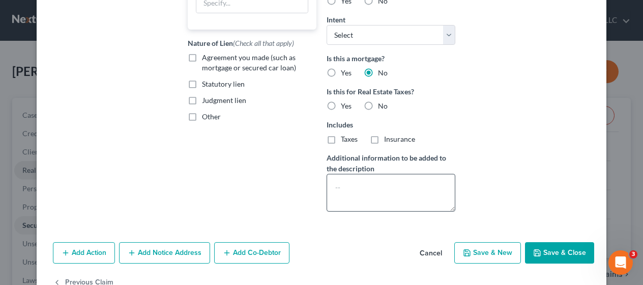
scroll to position [343, 0]
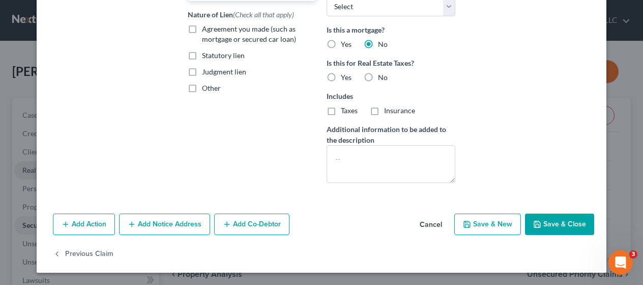
type input "Auto"
click at [544, 229] on button "Save & Close" at bounding box center [559, 223] width 69 height 21
select select
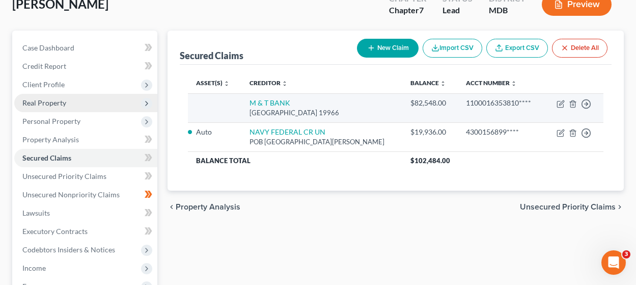
scroll to position [0, 0]
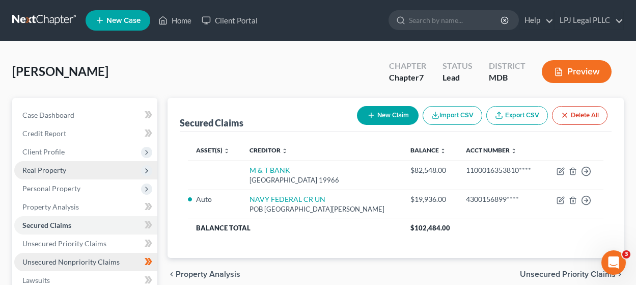
click at [65, 261] on span "Unsecured Nonpriority Claims" at bounding box center [70, 261] width 97 height 9
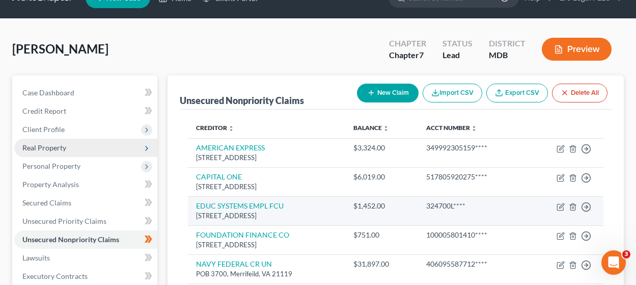
scroll to position [27, 0]
